Goal: Task Accomplishment & Management: Manage account settings

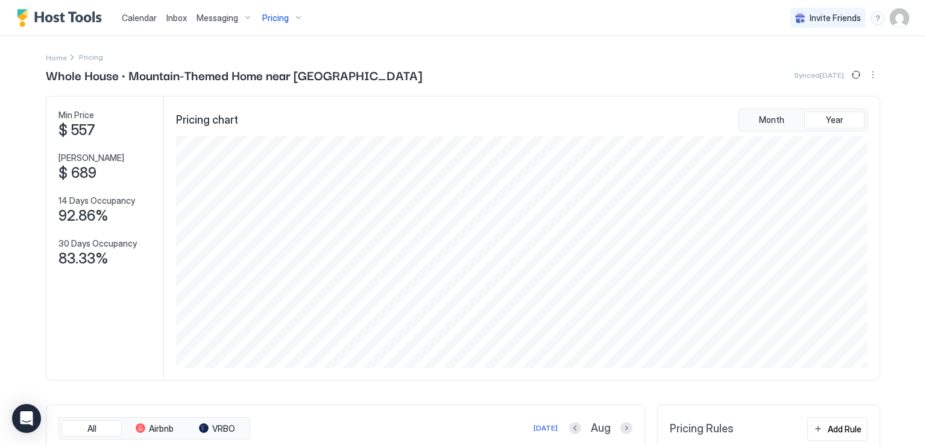
scroll to position [231, 694]
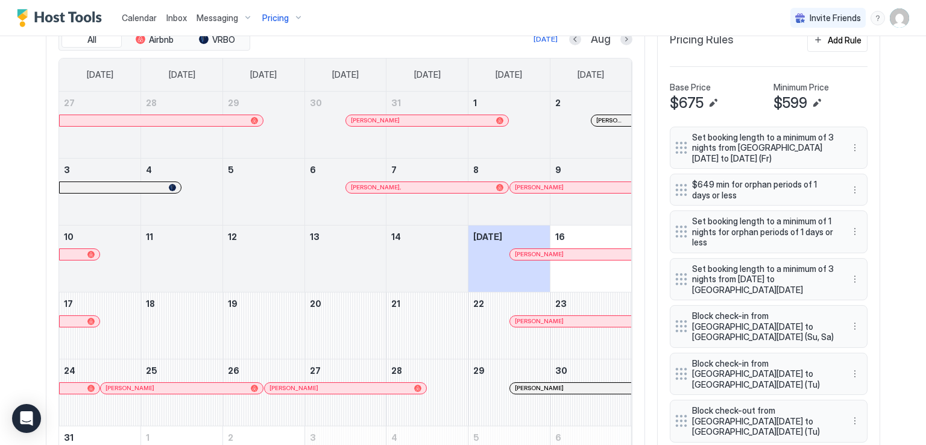
click at [239, 21] on div "Messaging" at bounding box center [225, 18] width 66 height 20
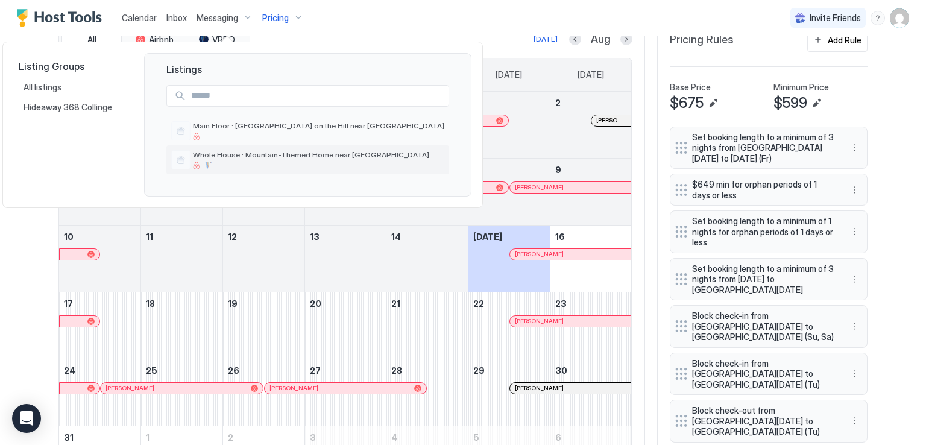
click at [248, 160] on div "Whole House · Mountain-Themed Home near [GEOGRAPHIC_DATA]" at bounding box center [318, 159] width 251 height 19
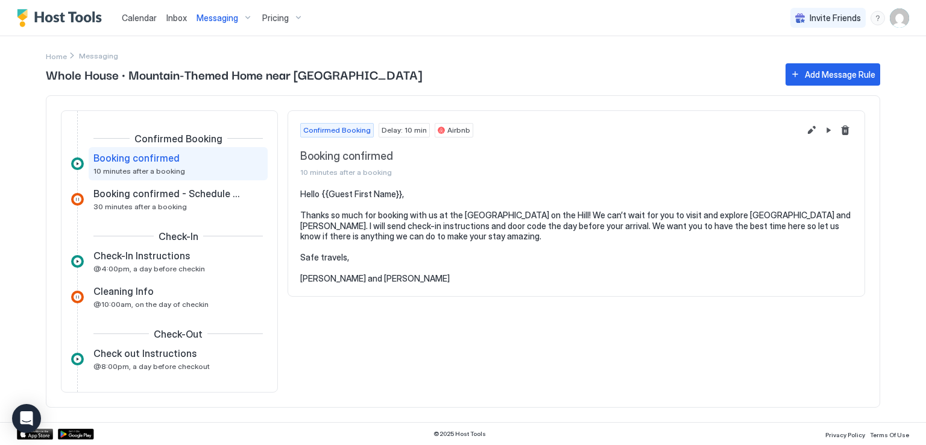
scroll to position [91, 0]
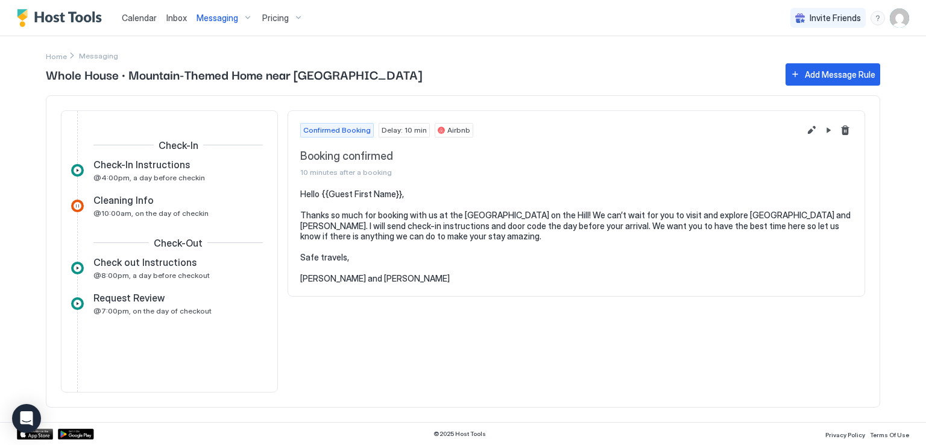
click at [142, 300] on span "Request Review" at bounding box center [128, 298] width 71 height 12
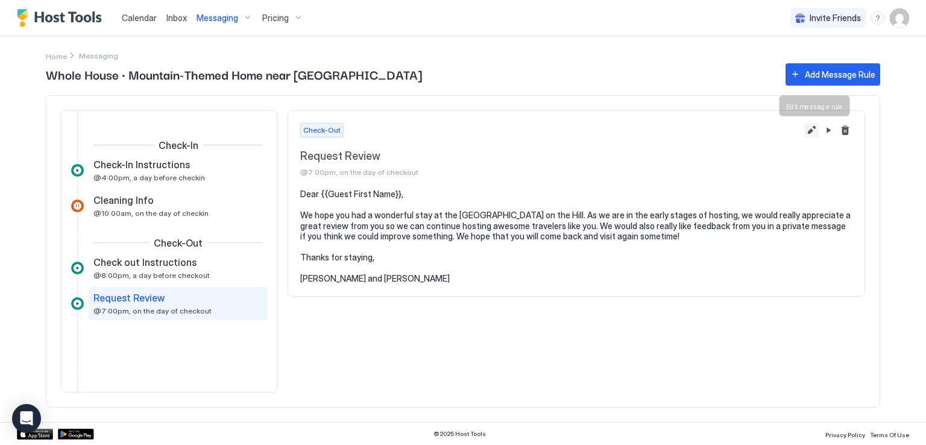
click at [810, 131] on button "Edit message rule" at bounding box center [811, 130] width 14 height 14
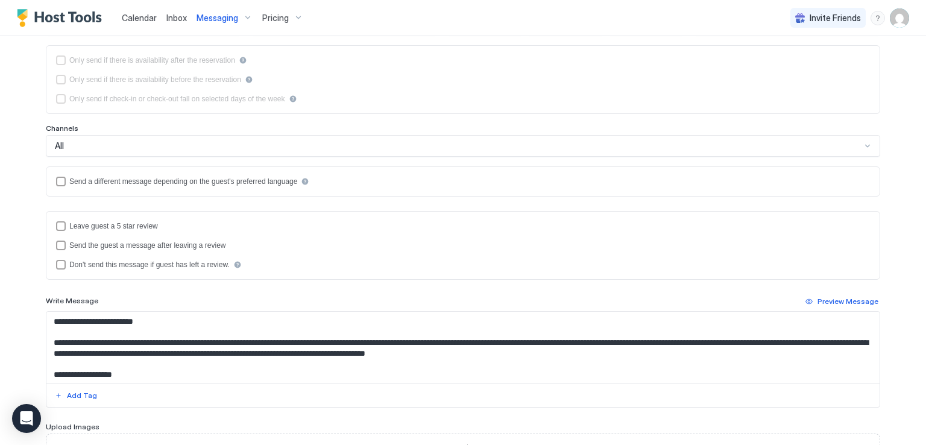
scroll to position [193, 0]
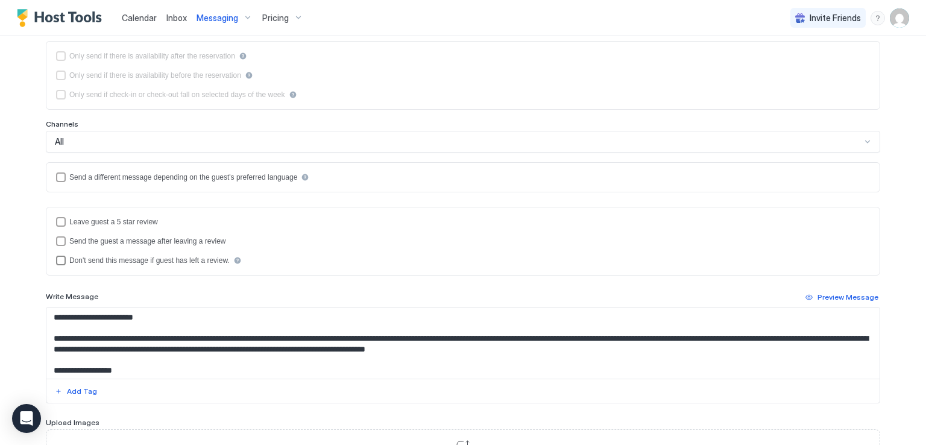
click at [56, 263] on div "Don't send this message if guest has left a review." at bounding box center [463, 261] width 814 height 10
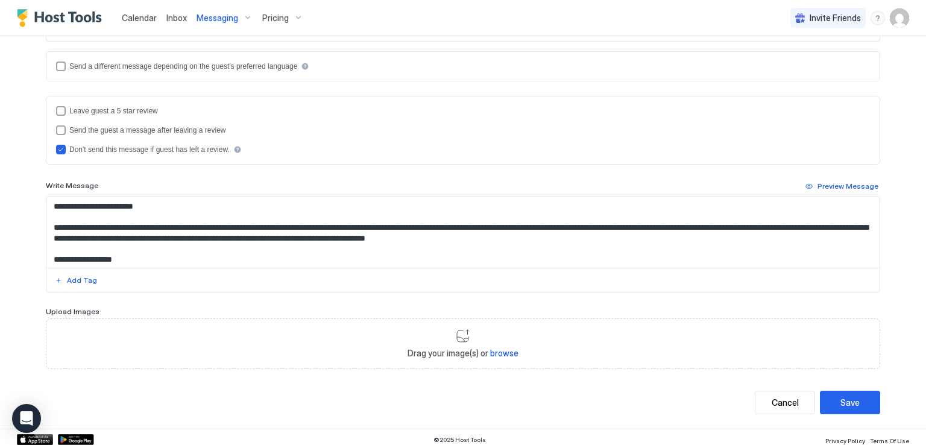
scroll to position [306, 0]
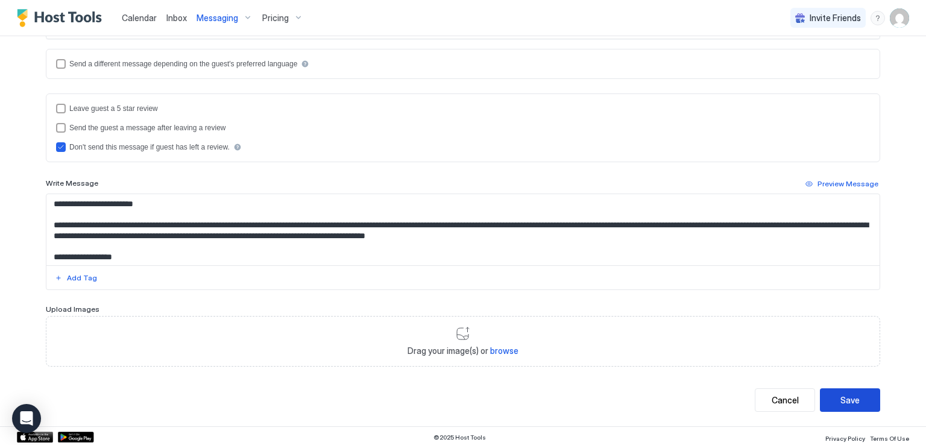
click at [850, 398] on div "Save" at bounding box center [849, 400] width 19 height 13
